Goal: Obtain resource: Download file/media

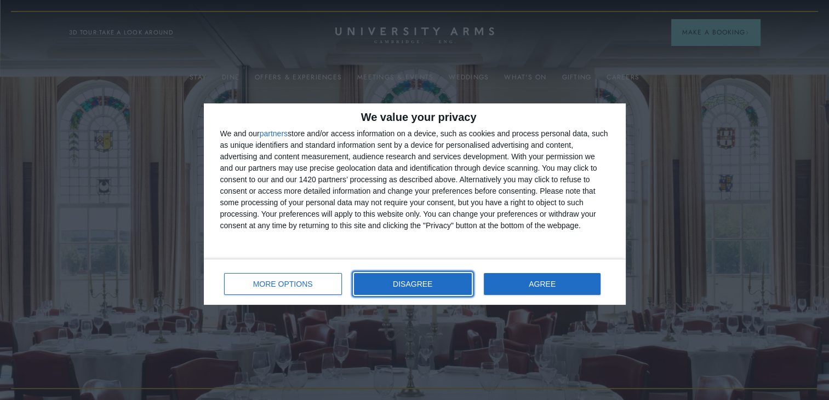
click at [427, 283] on span "DISAGREE" at bounding box center [412, 284] width 39 height 8
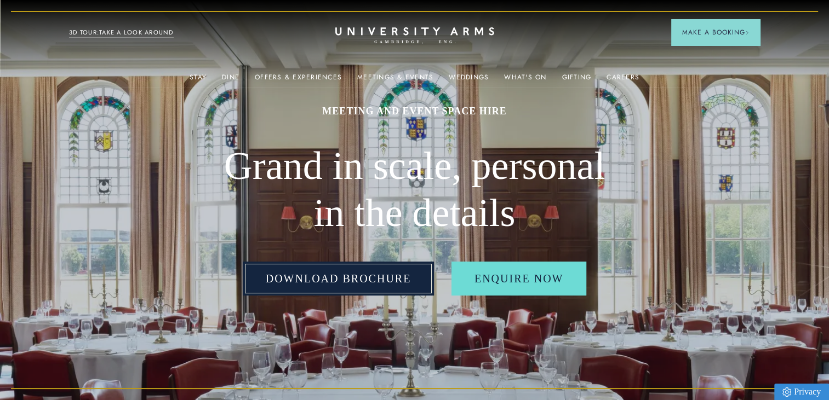
drag, startPoint x: 367, startPoint y: 284, endPoint x: 381, endPoint y: 284, distance: 13.7
click at [367, 284] on link "Download Brochure" at bounding box center [339, 279] width 192 height 34
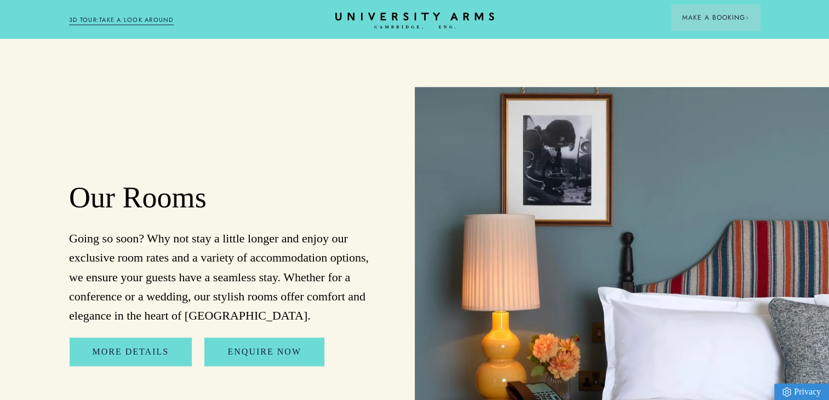
scroll to position [5283, 0]
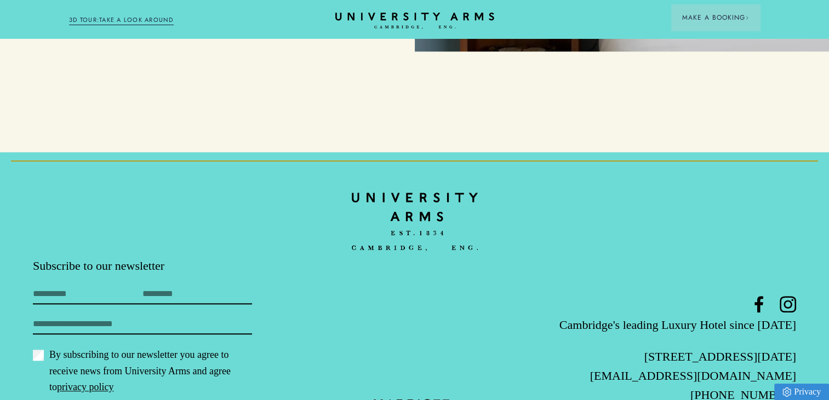
drag, startPoint x: 794, startPoint y: 293, endPoint x: 749, endPoint y: 294, distance: 44.4
click at [749, 347] on p "[STREET_ADDRESS][DATE]" at bounding box center [669, 356] width 254 height 19
copy p "CB2 [DATE]"
